Goal: Unclear

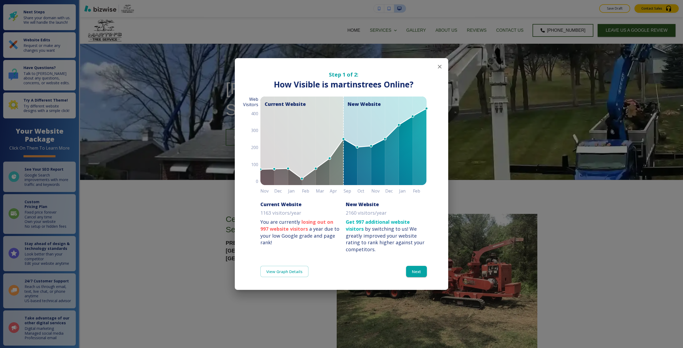
click at [197, 205] on div "Step 1 of 2: How Visible are You Online? How Visible is martinstrees Online? Cu…" at bounding box center [341, 174] width 683 height 348
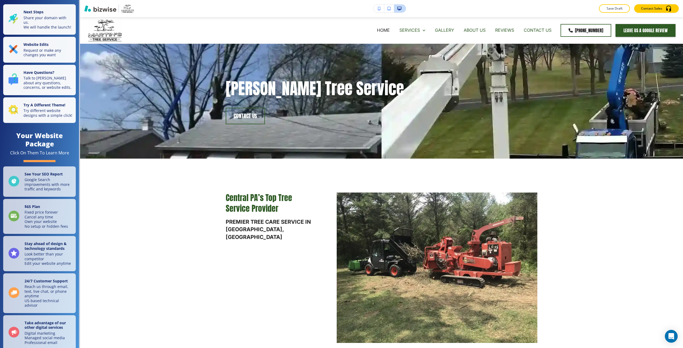
click at [380, 10] on icon "button" at bounding box center [379, 9] width 3 height 4
